Goal: Task Accomplishment & Management: Use online tool/utility

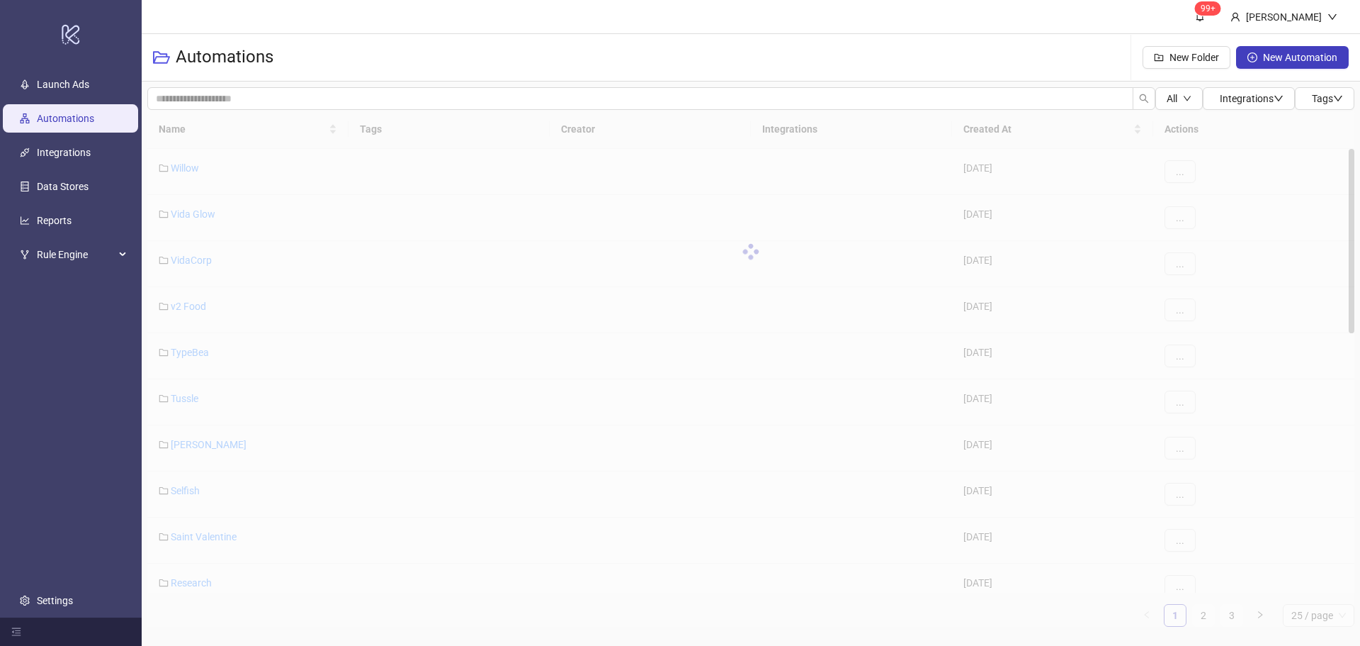
click at [393, 21] on header "99+ [PERSON_NAME]" at bounding box center [751, 17] width 1219 height 34
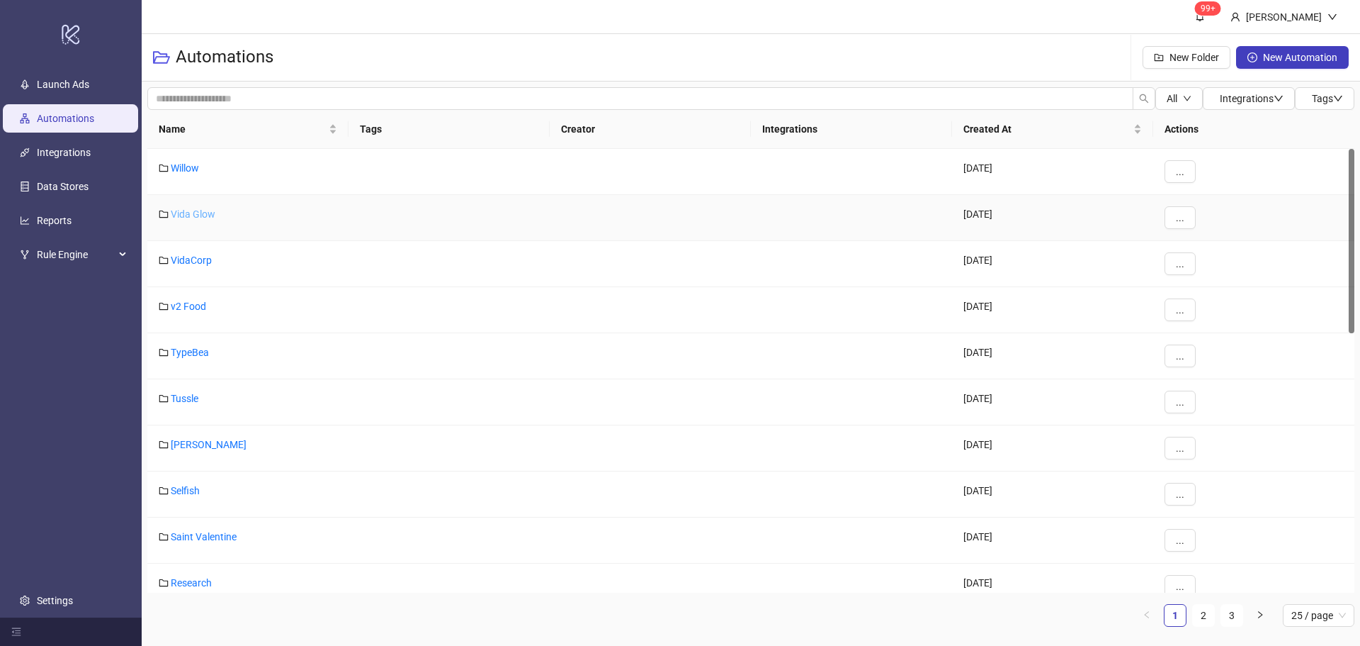
click at [189, 208] on link "Vida Glow" at bounding box center [193, 213] width 45 height 11
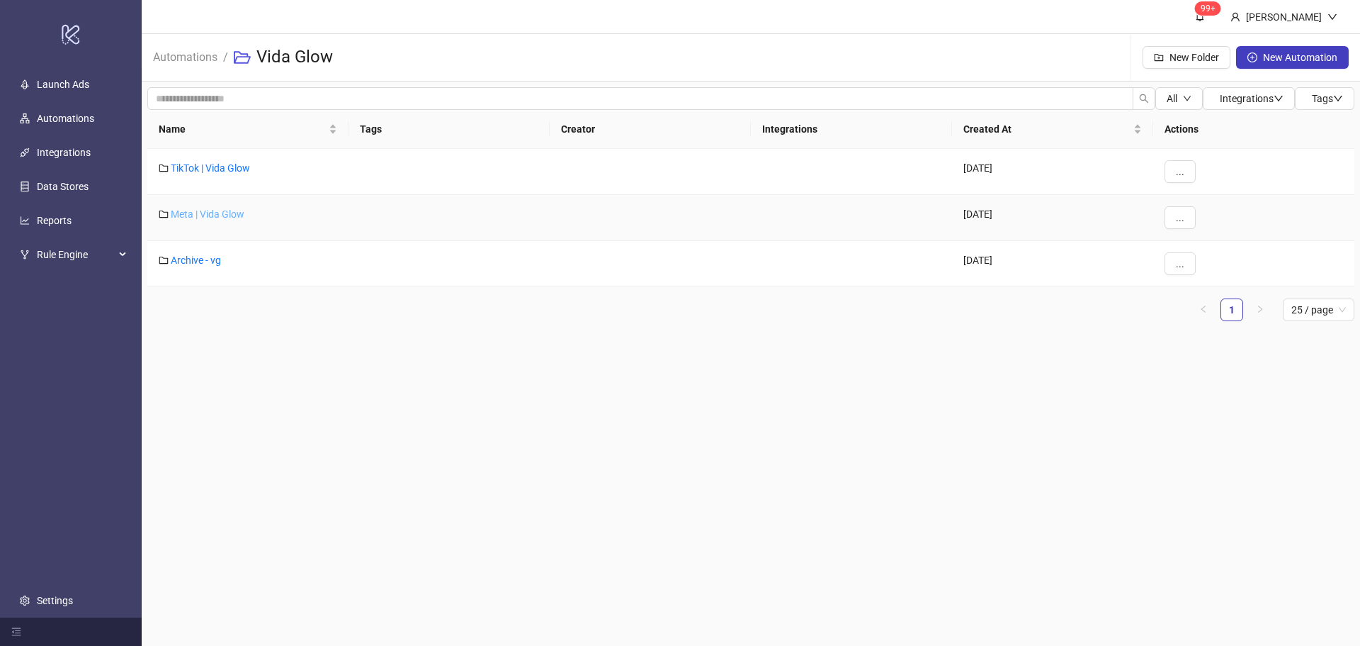
click at [206, 213] on link "Meta | Vida Glow" at bounding box center [208, 213] width 74 height 11
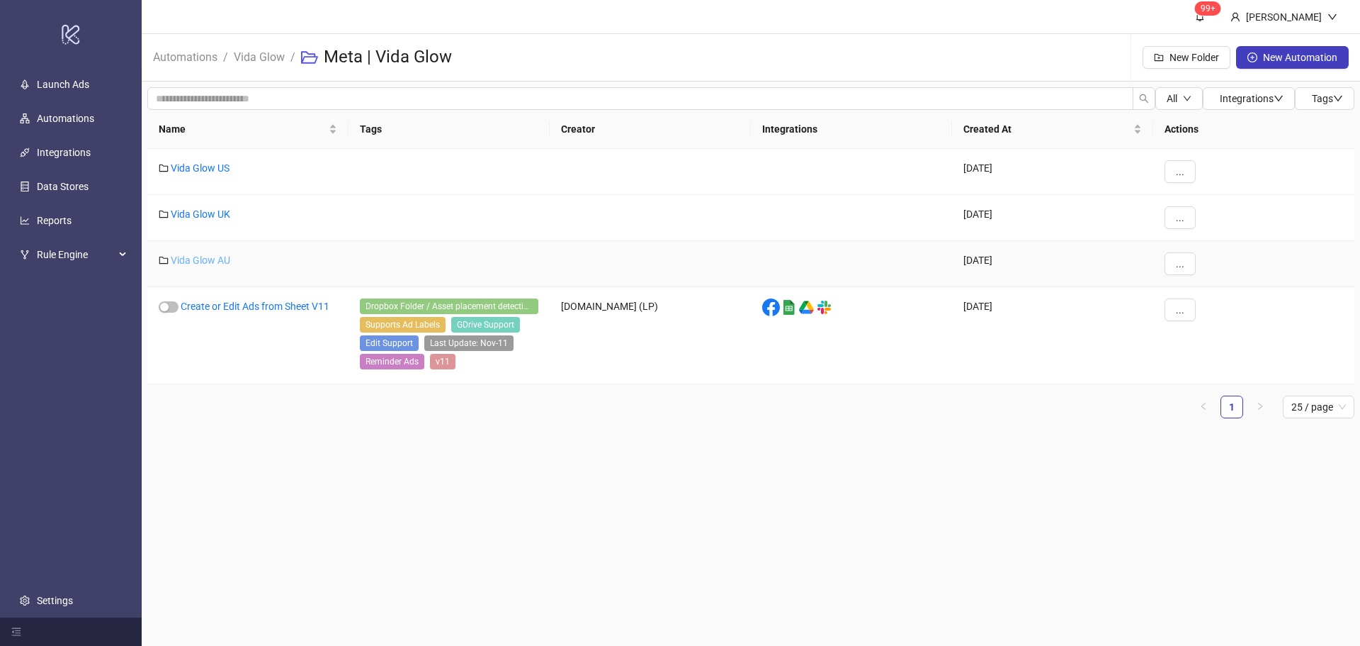
click at [197, 254] on link "Vida Glow AU" at bounding box center [201, 259] width 60 height 11
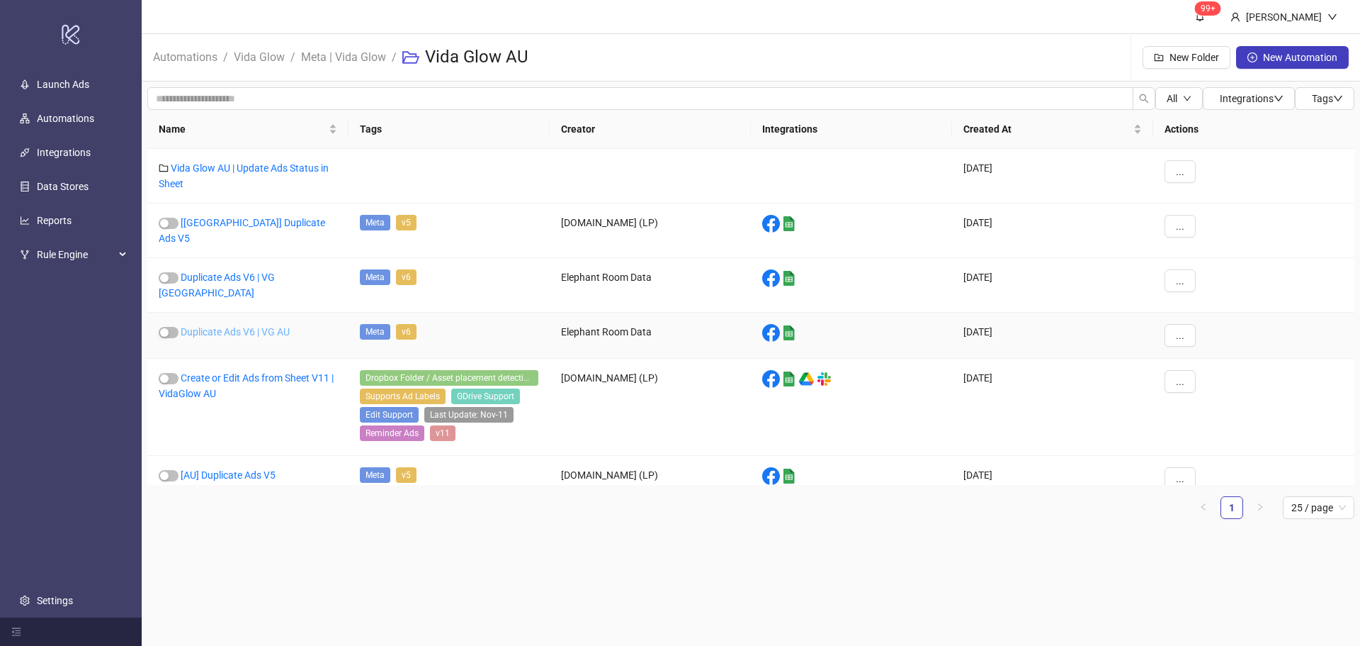
click at [246, 326] on link "Duplicate Ads V6 | VG AU" at bounding box center [235, 331] width 109 height 11
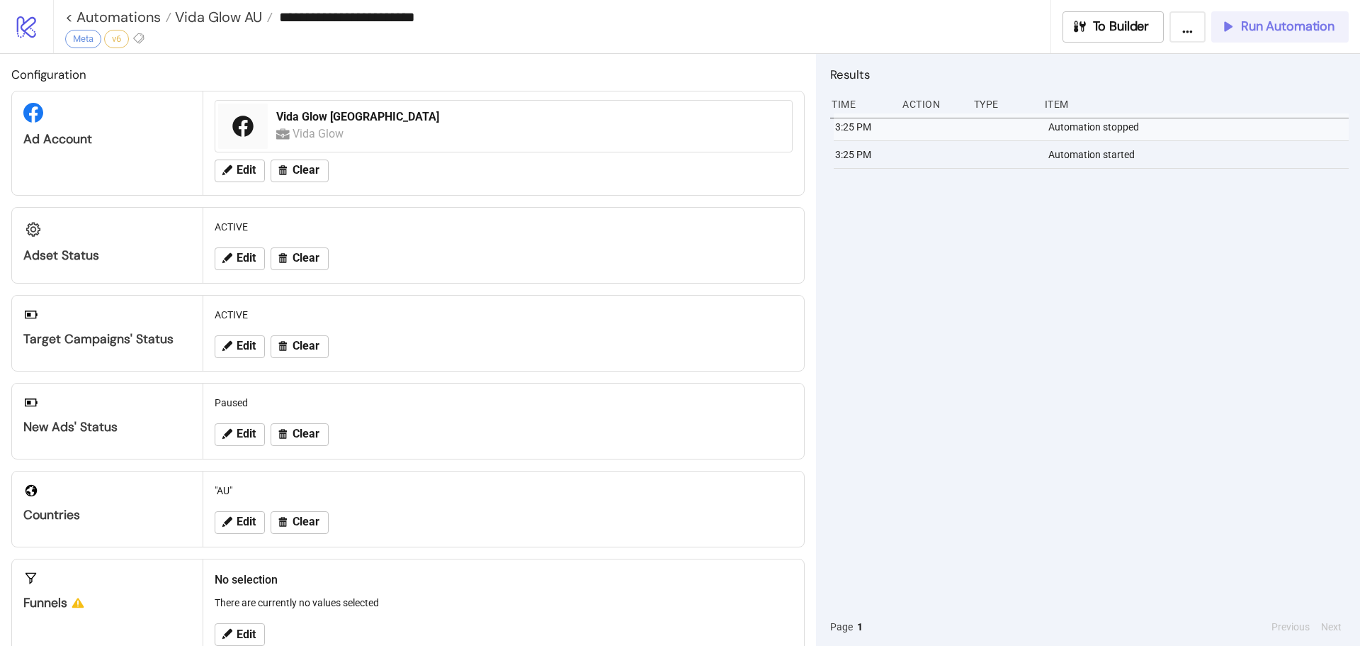
click at [1244, 28] on span "Run Automation" at bounding box center [1288, 26] width 94 height 16
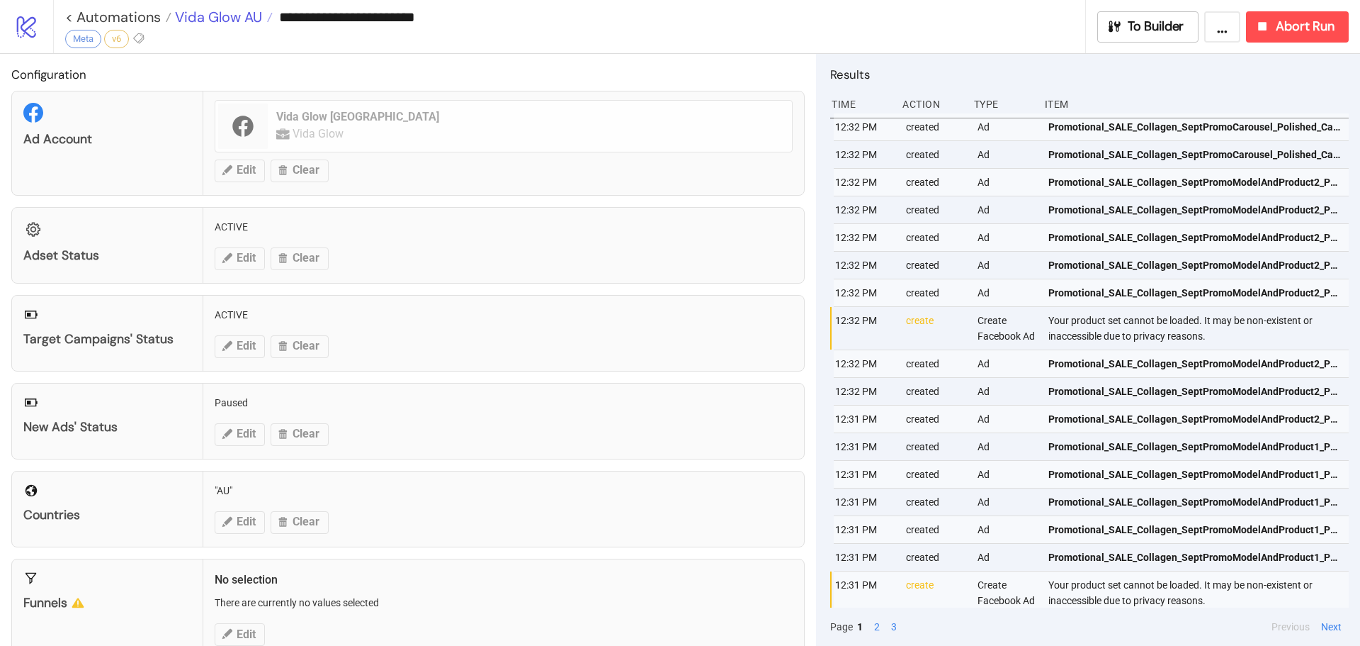
click at [238, 13] on span "Vida Glow AU" at bounding box center [216, 17] width 91 height 18
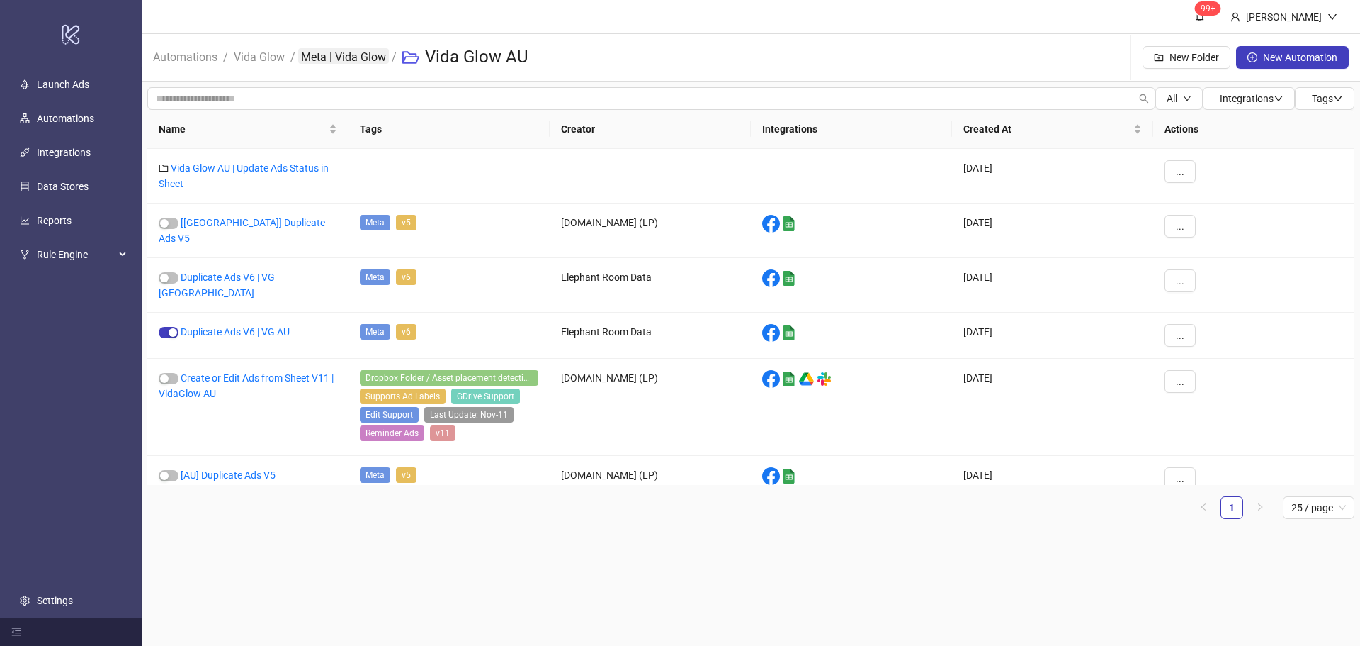
click at [307, 60] on link "Meta | Vida Glow" at bounding box center [343, 56] width 91 height 16
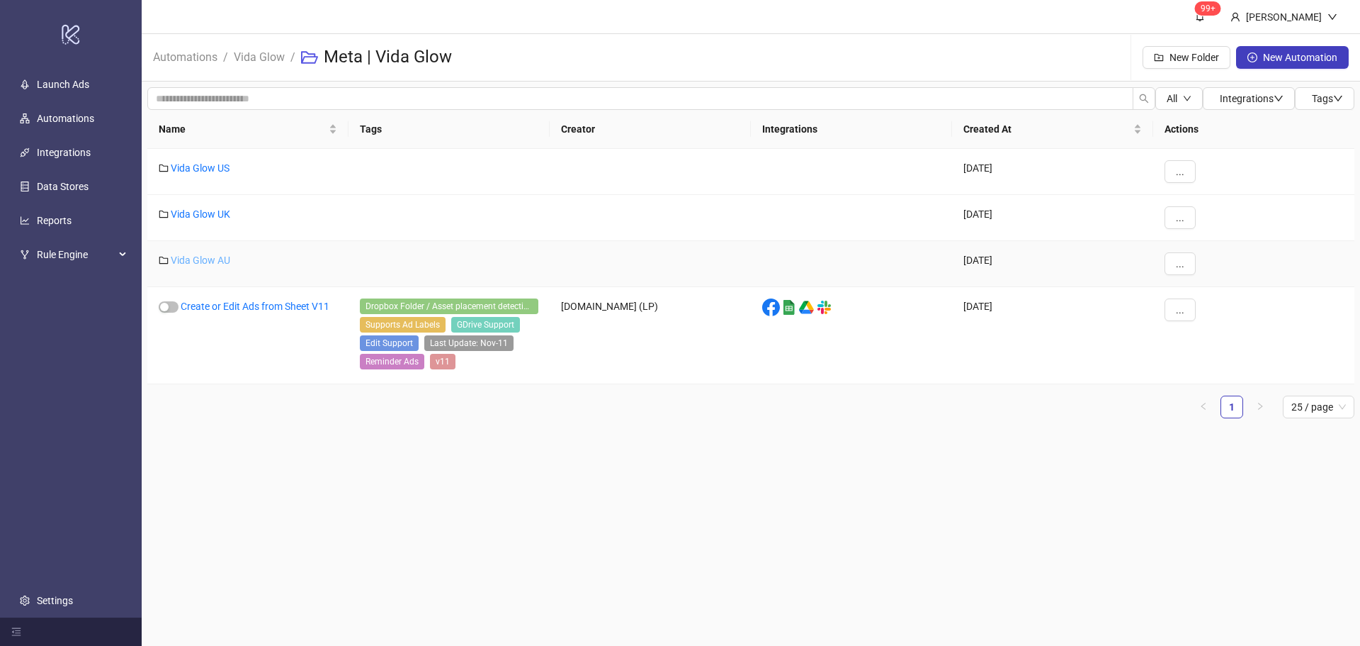
click at [210, 261] on link "Vida Glow AU" at bounding box center [201, 259] width 60 height 11
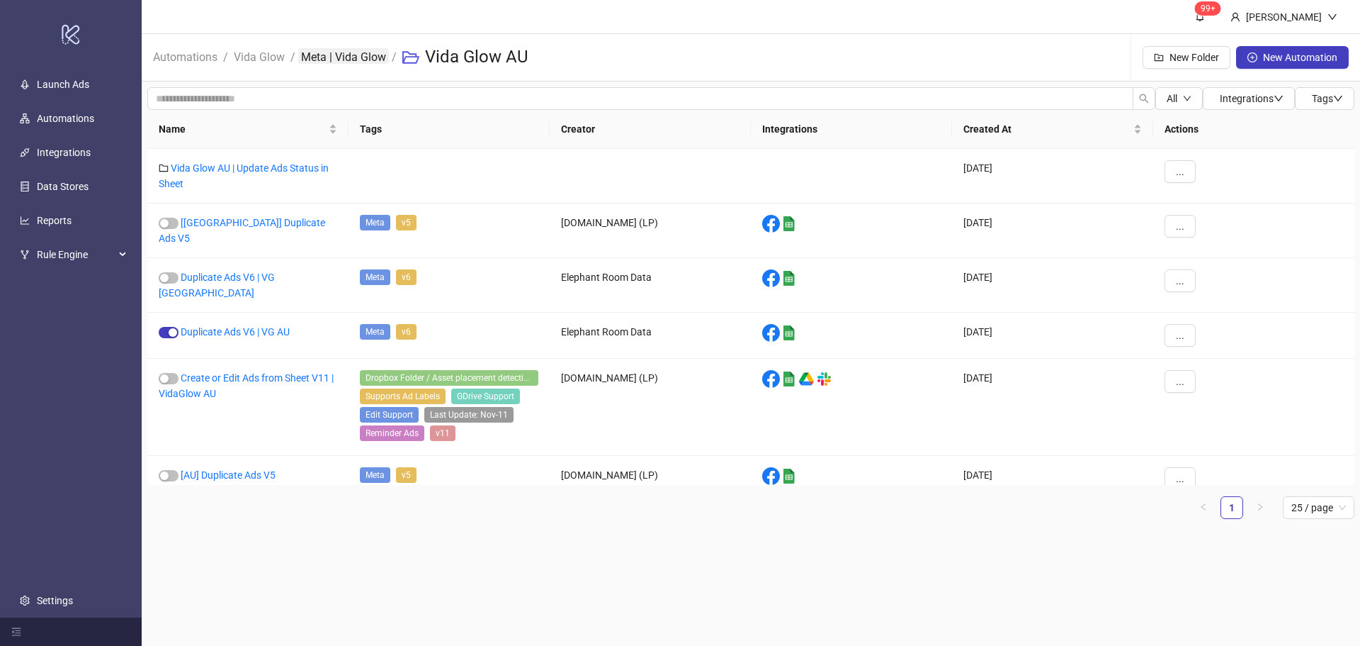
click at [356, 54] on link "Meta | Vida Glow" at bounding box center [343, 56] width 91 height 16
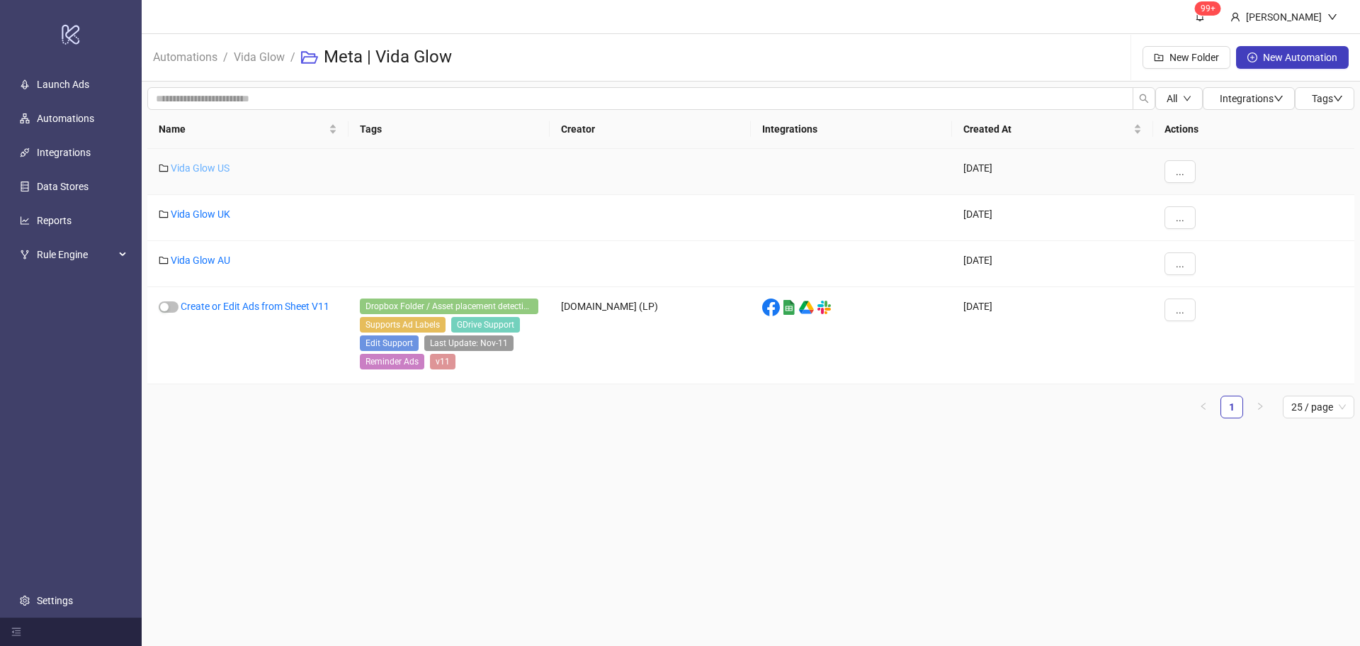
click at [208, 162] on link "Vida Glow US" at bounding box center [200, 167] width 59 height 11
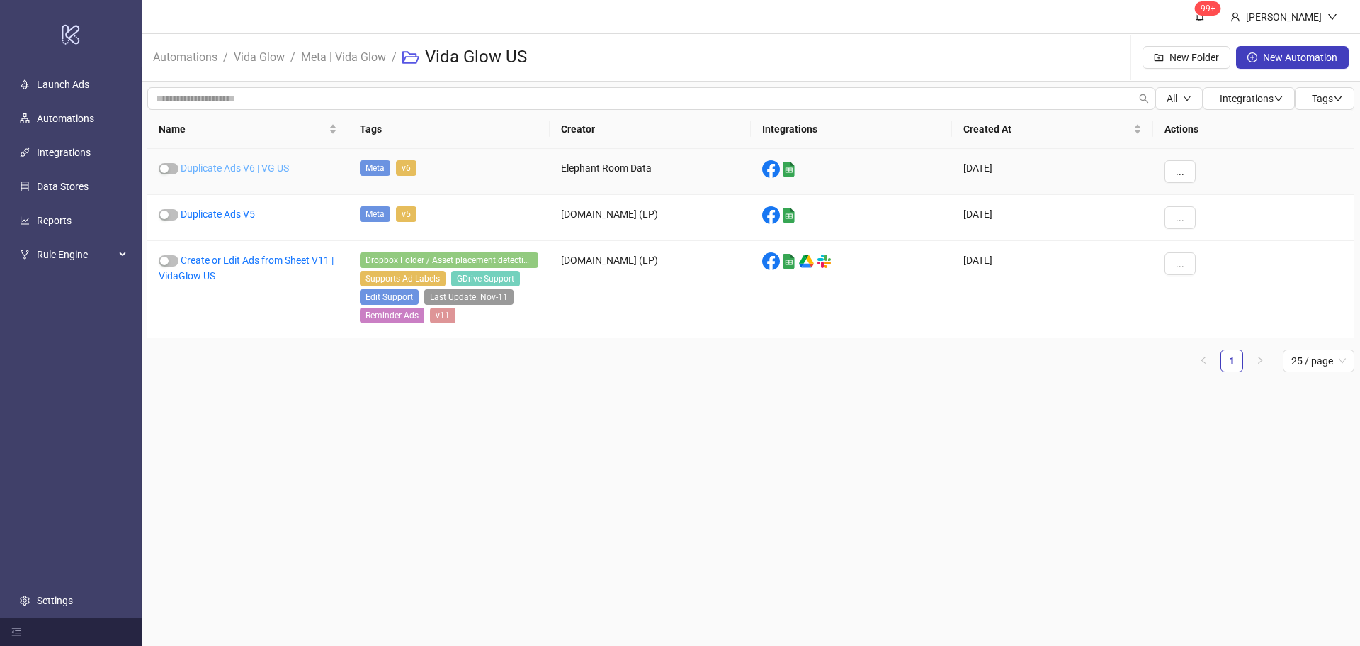
click at [252, 164] on link "Duplicate Ads V6 | VG US" at bounding box center [235, 167] width 108 height 11
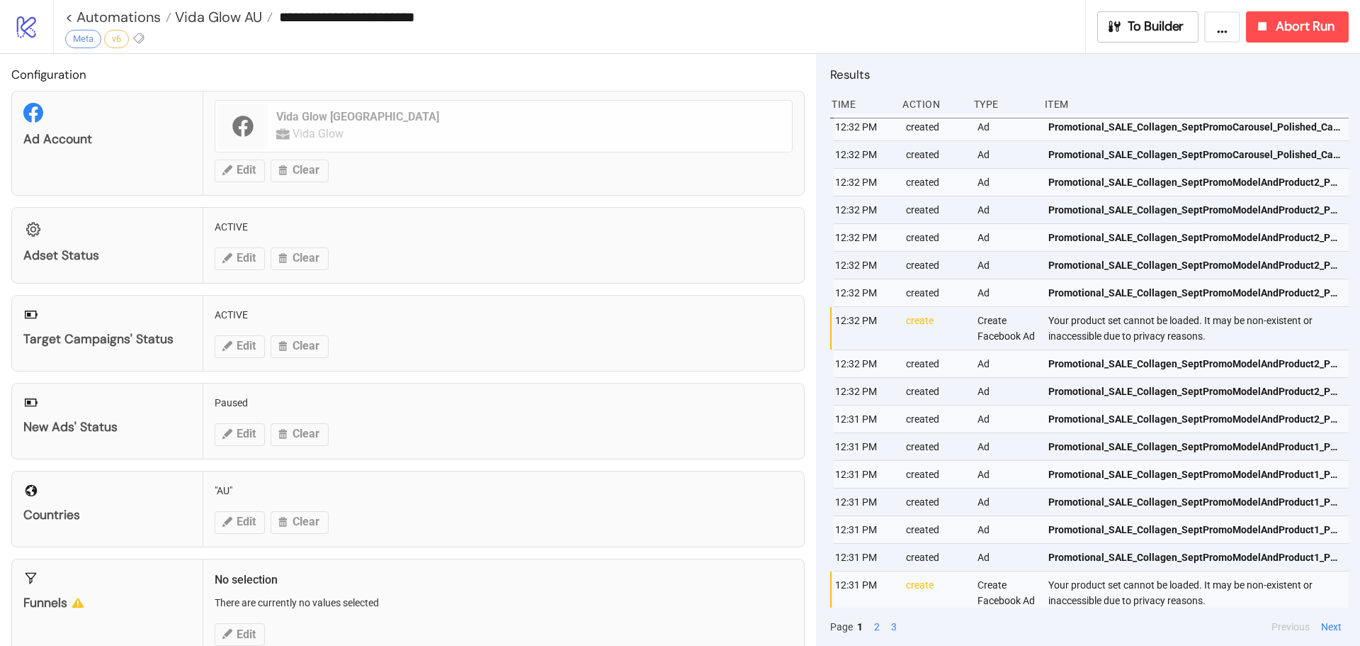
type input "**********"
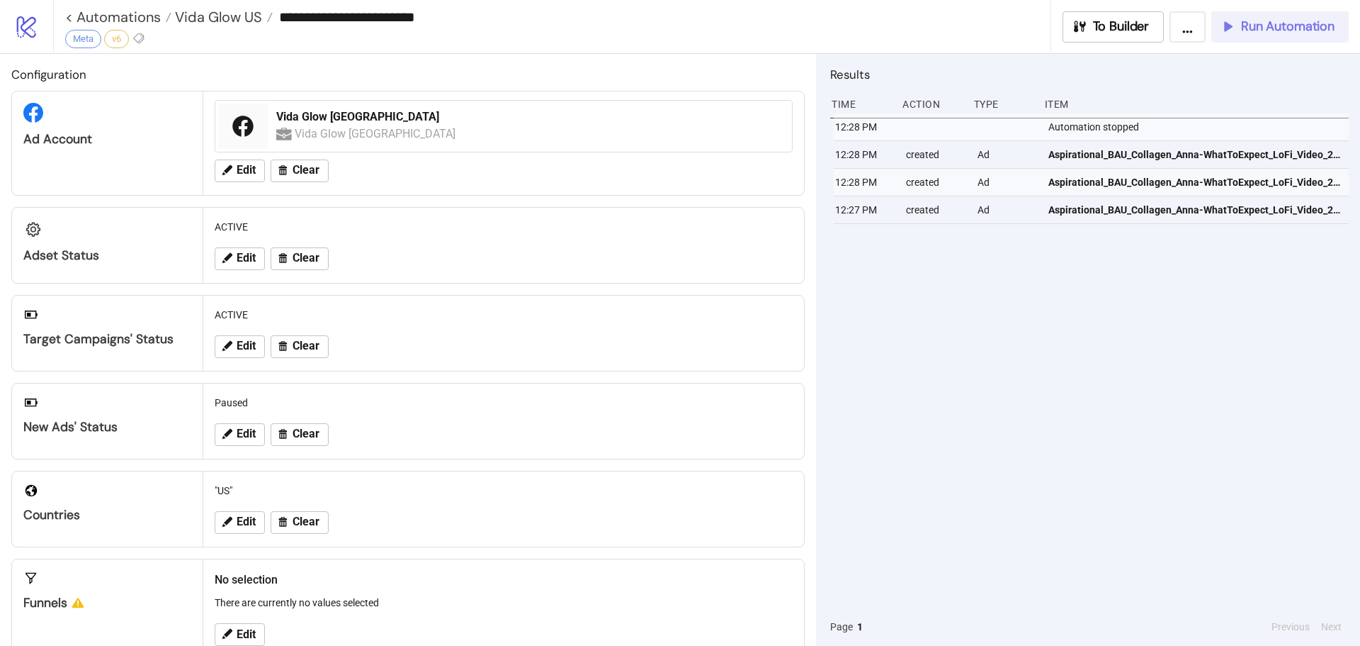
click at [1296, 21] on span "Run Automation" at bounding box center [1288, 26] width 94 height 16
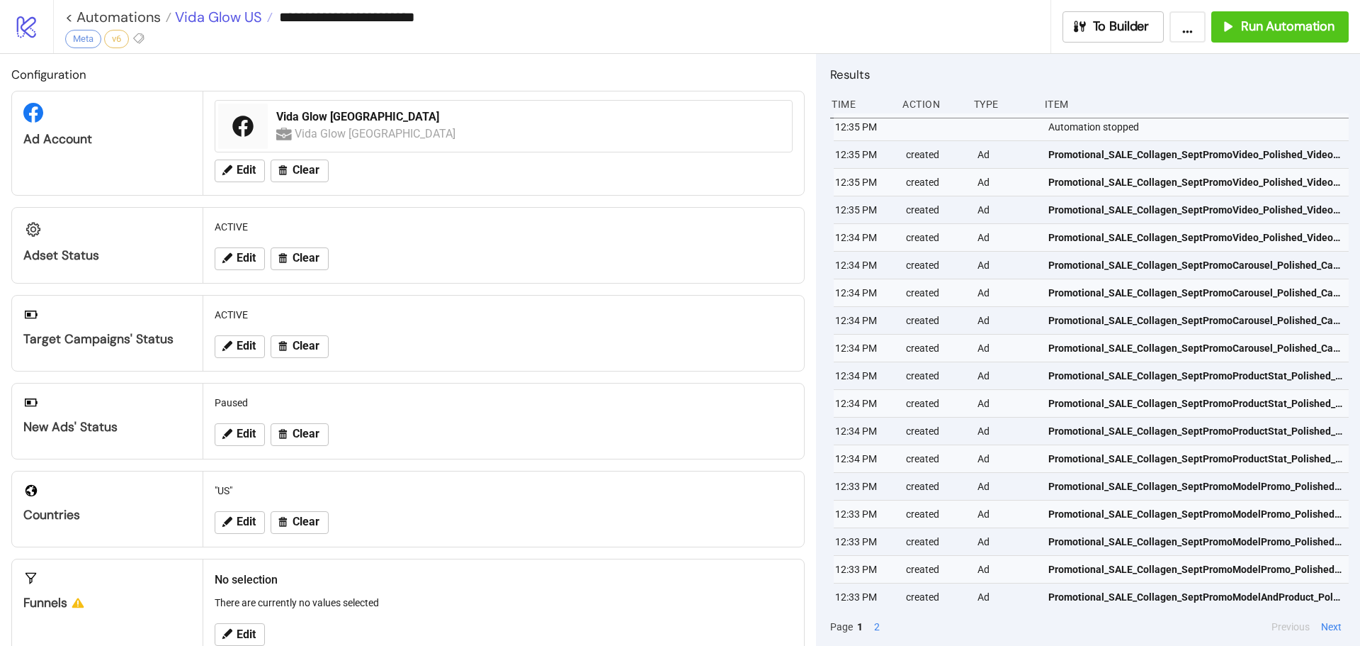
click at [216, 21] on span "Vida Glow US" at bounding box center [216, 17] width 91 height 18
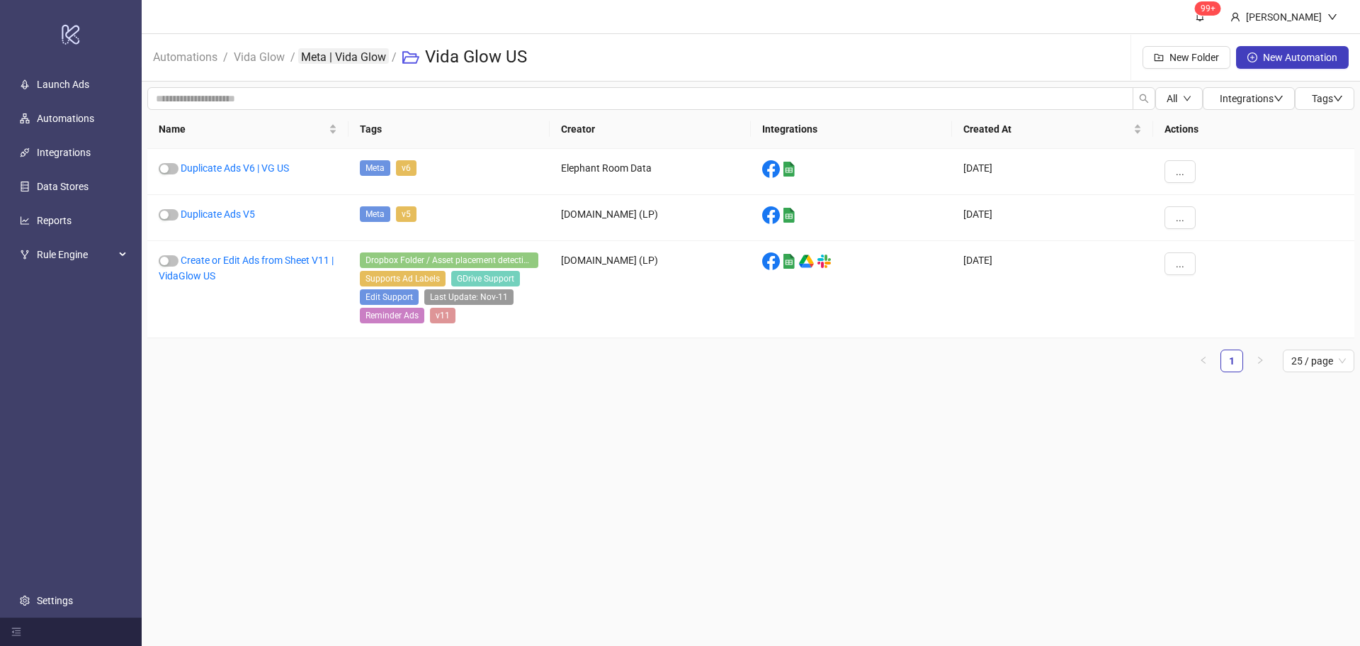
click at [323, 60] on link "Meta | Vida Glow" at bounding box center [343, 56] width 91 height 16
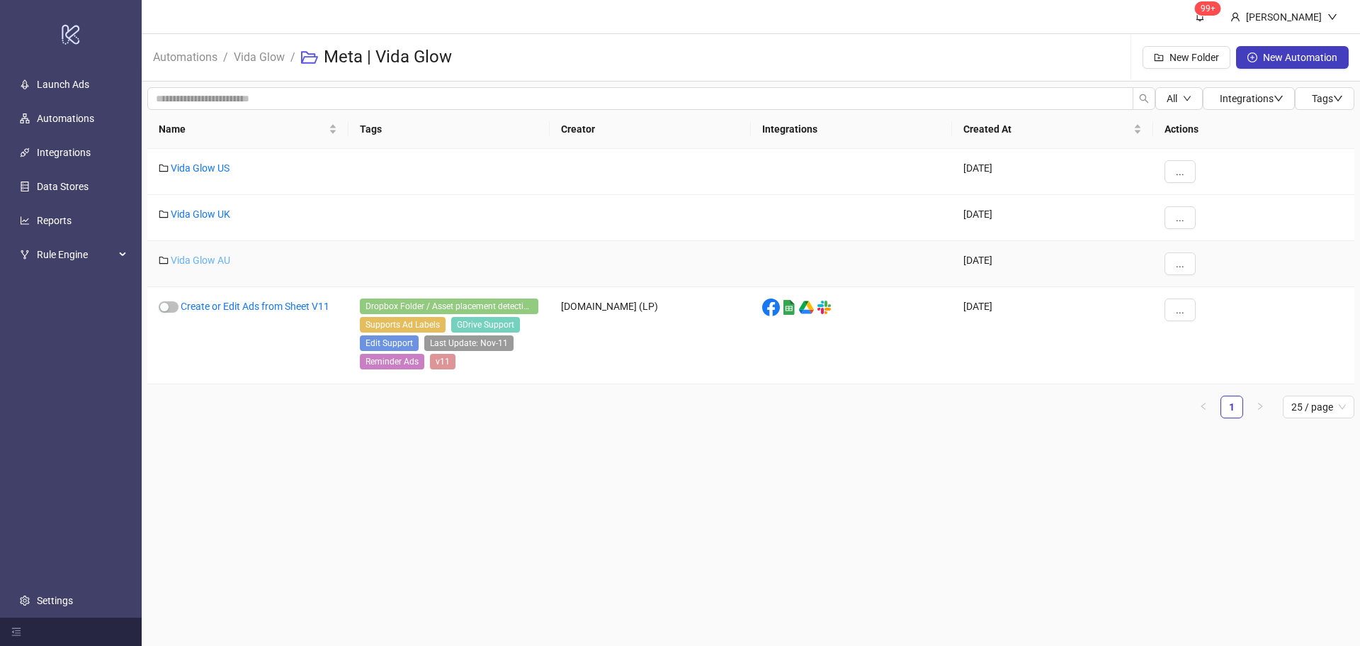
click at [210, 254] on link "Vida Glow AU" at bounding box center [201, 259] width 60 height 11
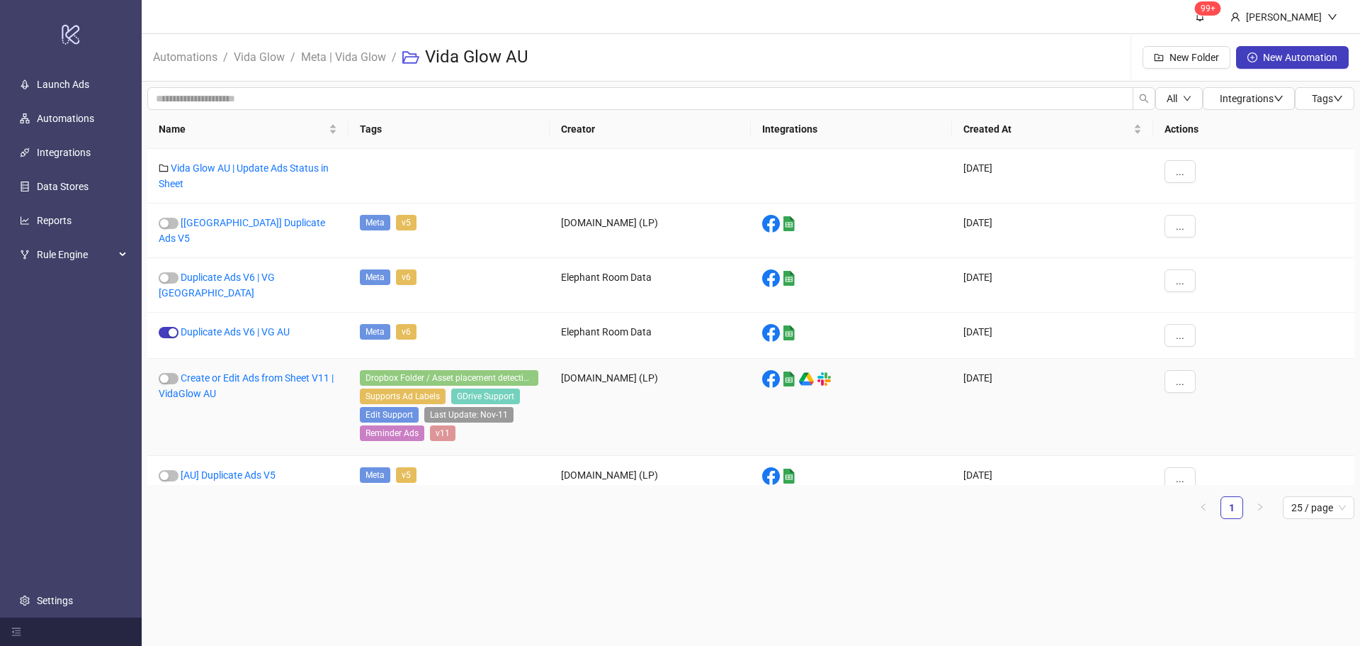
click at [194, 369] on div "Create or Edit Ads from Sheet V11 | VidaGlow AU" at bounding box center [247, 407] width 201 height 97
click at [205, 372] on link "Create or Edit Ads from Sheet V11 | VidaGlow AU" at bounding box center [246, 385] width 175 height 27
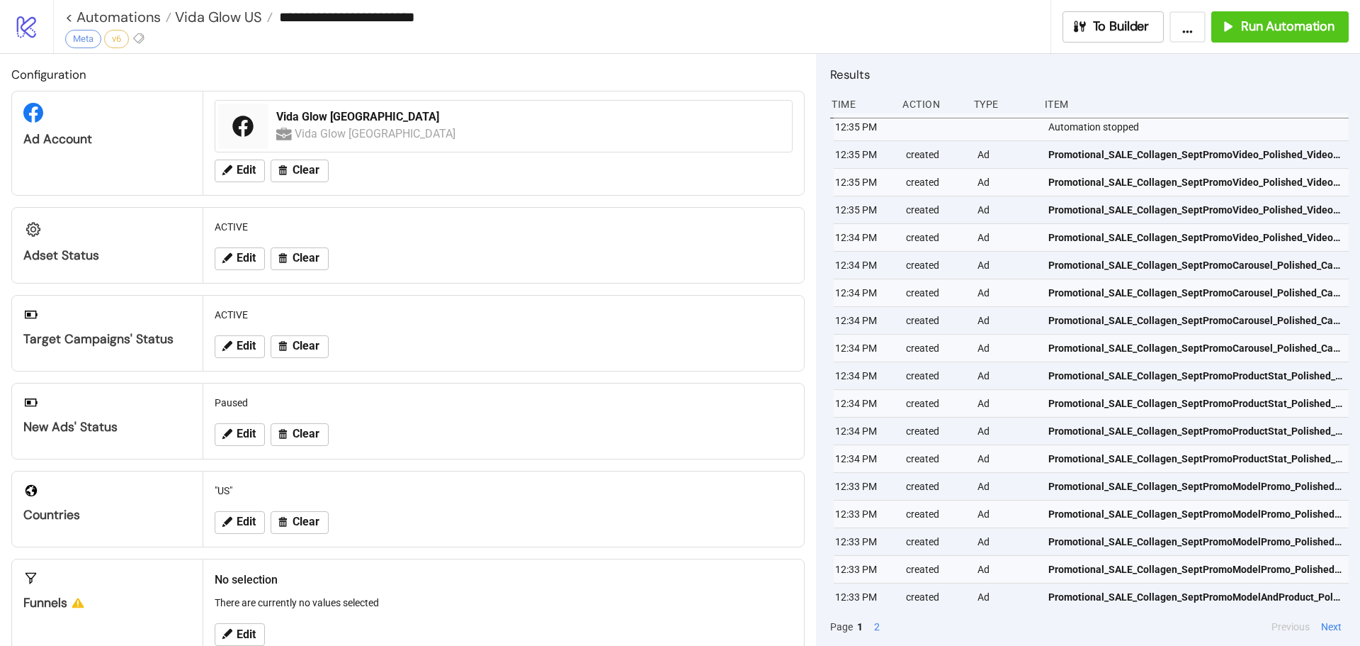
type input "**********"
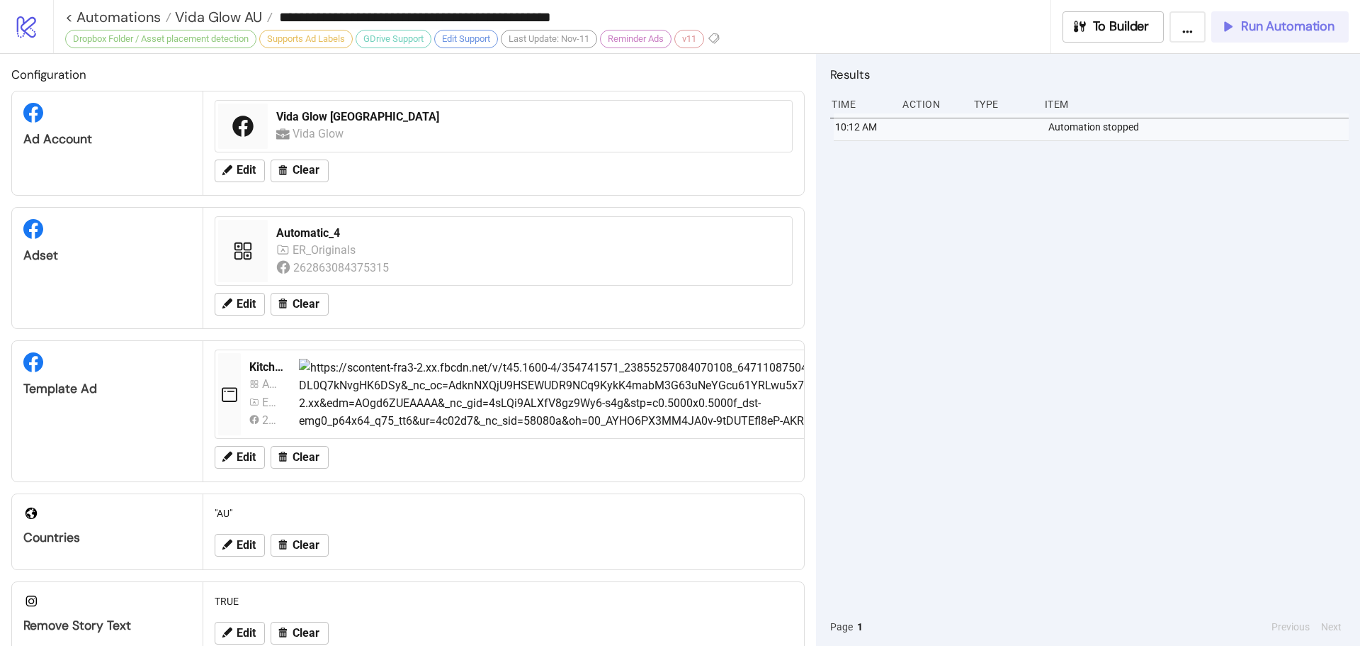
click at [1310, 28] on span "Run Automation" at bounding box center [1288, 26] width 94 height 16
